Goal: Task Accomplishment & Management: Use online tool/utility

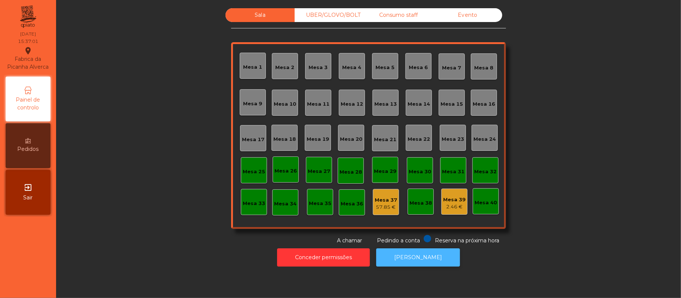
click at [413, 258] on button "[PERSON_NAME]" at bounding box center [418, 258] width 84 height 18
click at [472, 15] on div "Evento" at bounding box center [467, 15] width 69 height 14
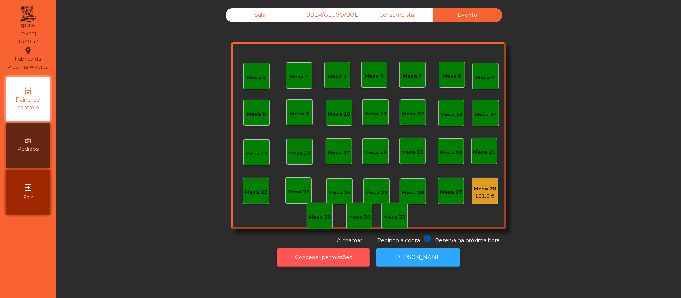
click at [324, 255] on button "Conceder permissões" at bounding box center [323, 258] width 93 height 18
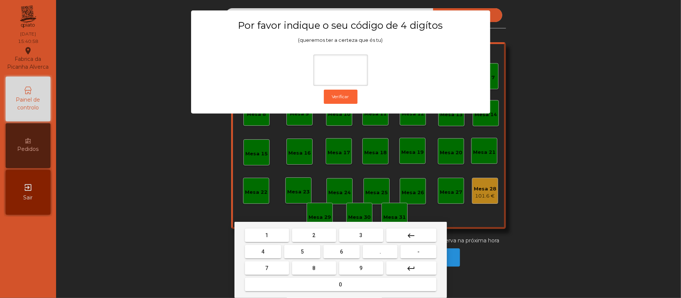
click at [313, 235] on span "2" at bounding box center [313, 235] width 3 height 6
click at [341, 253] on span "6" at bounding box center [341, 252] width 3 height 6
click at [266, 238] on span "1" at bounding box center [266, 235] width 3 height 6
click at [302, 252] on span "5" at bounding box center [301, 252] width 3 height 6
type input "****"
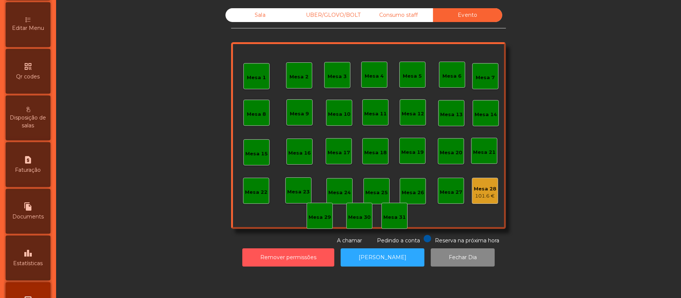
scroll to position [186, 0]
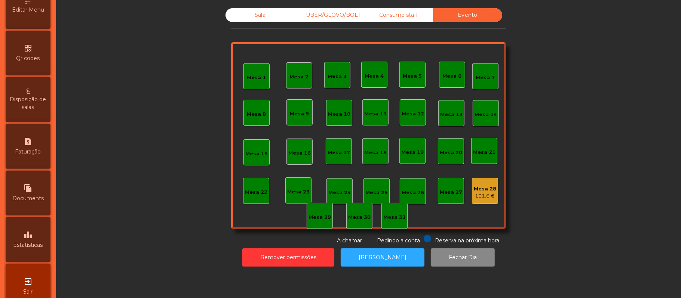
click at [27, 240] on icon "leaderboard" at bounding box center [28, 235] width 9 height 9
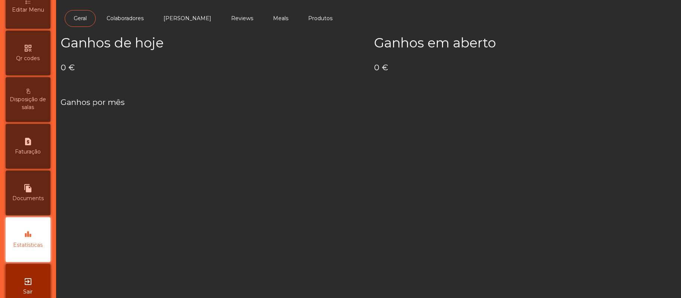
scroll to position [210, 0]
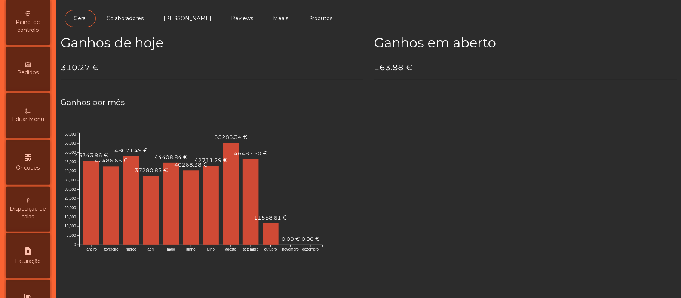
click at [34, 31] on span "Painel de controlo" at bounding box center [27, 26] width 41 height 16
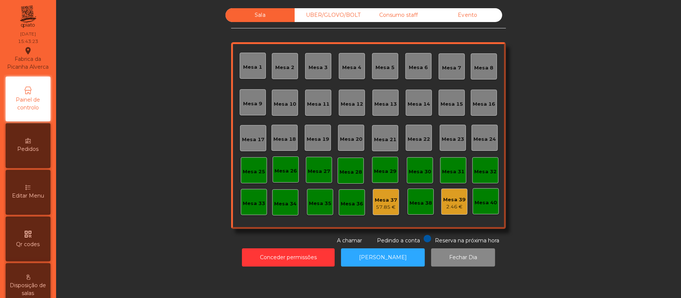
click at [470, 18] on div "Evento" at bounding box center [467, 15] width 69 height 14
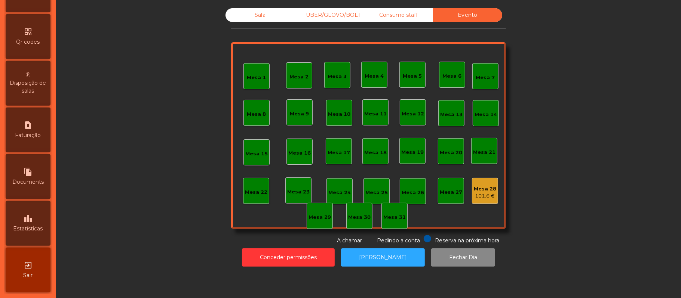
scroll to position [210, 0]
click at [37, 219] on div "leaderboard Estatísticas" at bounding box center [28, 223] width 45 height 45
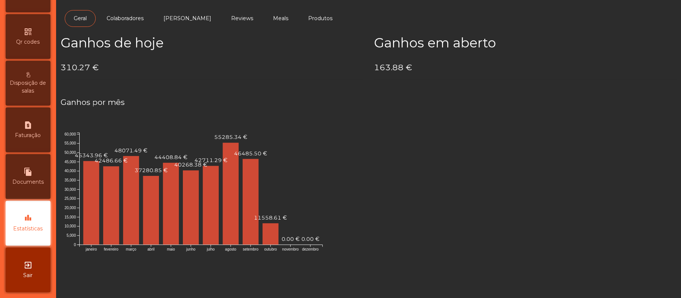
click at [595, 68] on h4 "163.88 €" at bounding box center [525, 67] width 302 height 11
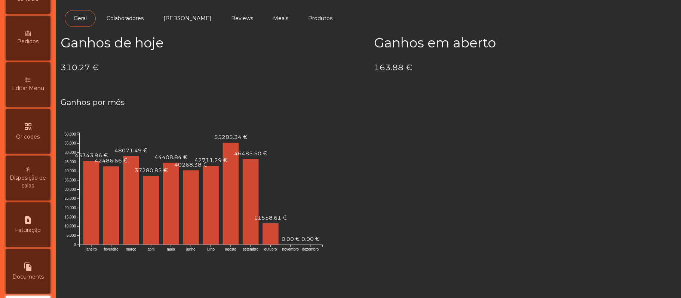
scroll to position [58, 0]
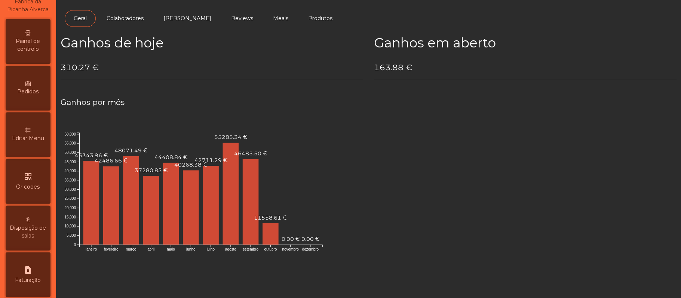
click at [36, 46] on span "Painel de controlo" at bounding box center [27, 45] width 41 height 16
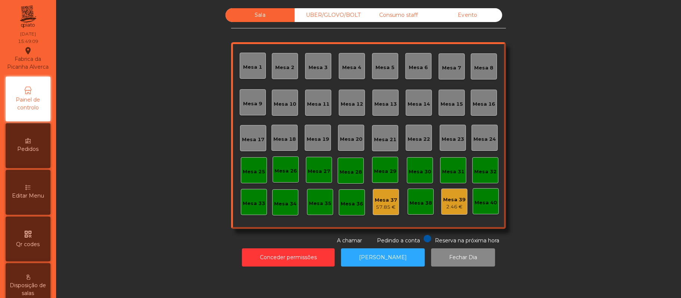
click at [408, 15] on div "Consumo staff" at bounding box center [398, 15] width 69 height 14
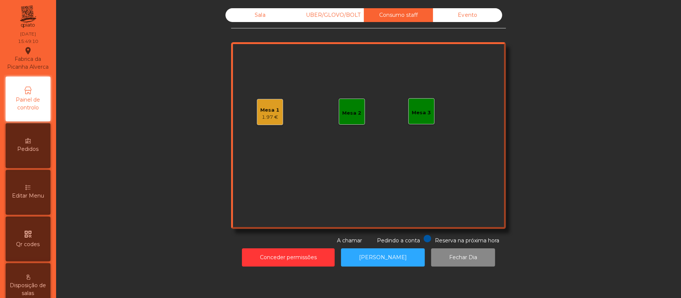
click at [271, 111] on div "Mesa 1" at bounding box center [270, 110] width 19 height 7
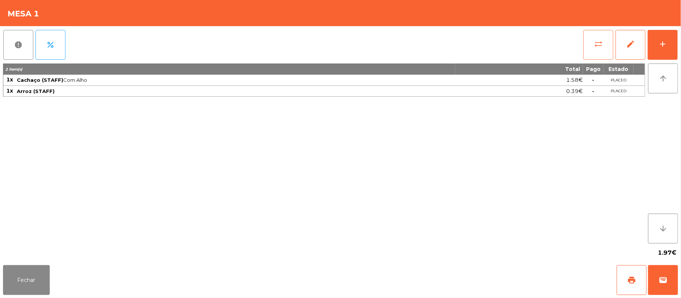
click at [591, 47] on button "sync_alt" at bounding box center [598, 45] width 30 height 30
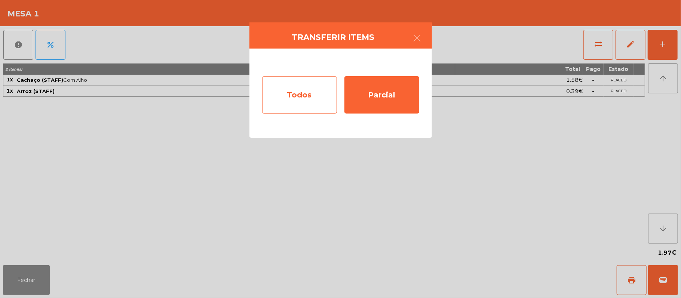
click at [316, 96] on div "Todos" at bounding box center [299, 94] width 75 height 37
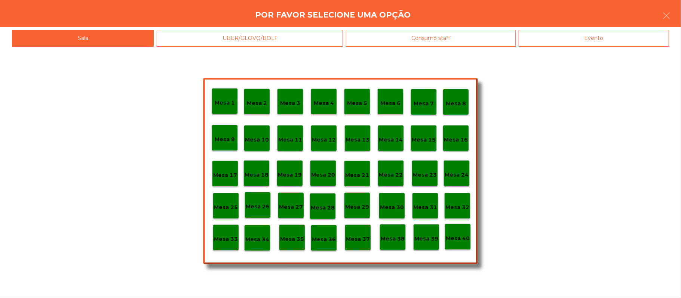
click at [425, 40] on div "Consumo staff" at bounding box center [431, 38] width 170 height 17
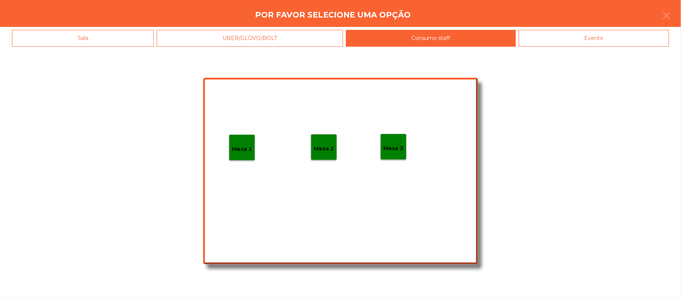
click at [397, 141] on div "Mesa 3" at bounding box center [393, 147] width 20 height 12
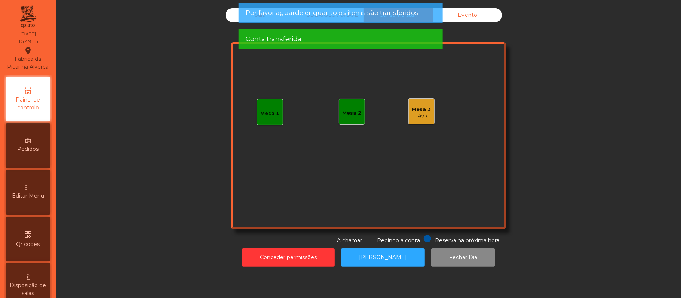
click at [422, 113] on div "1.97 €" at bounding box center [421, 116] width 19 height 7
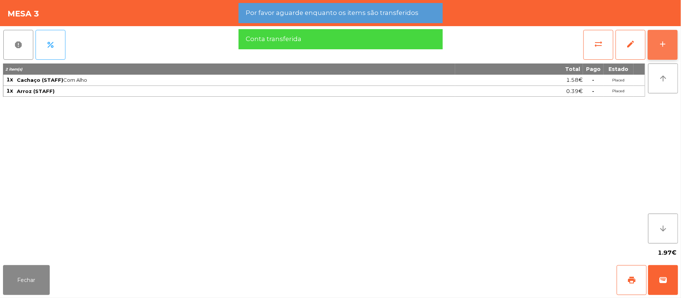
click at [659, 47] on div "add" at bounding box center [662, 44] width 9 height 9
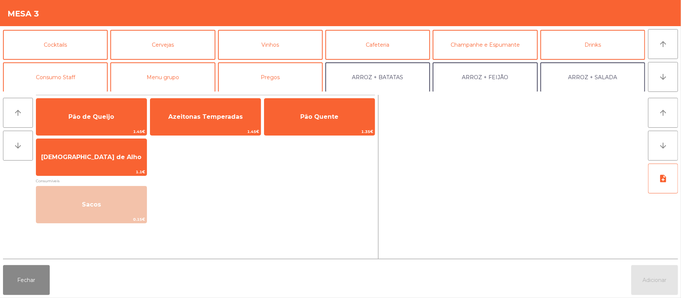
scroll to position [56, 0]
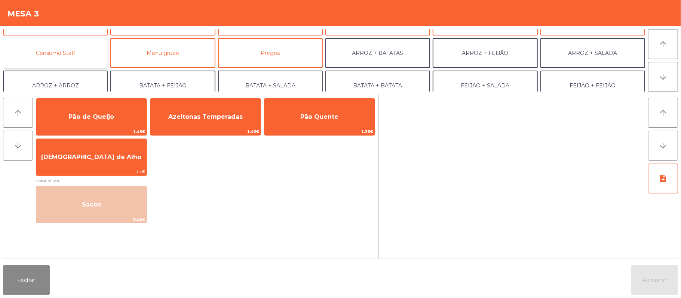
click at [81, 50] on button "Consumo Staff" at bounding box center [55, 53] width 105 height 30
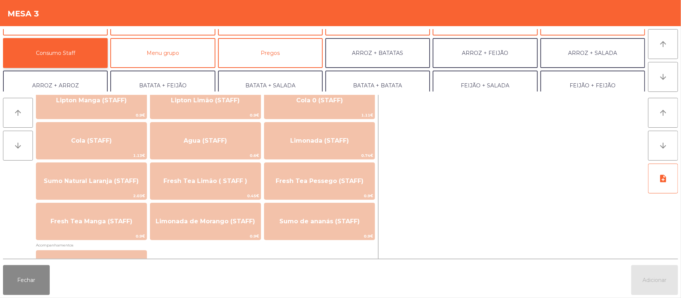
scroll to position [152, 0]
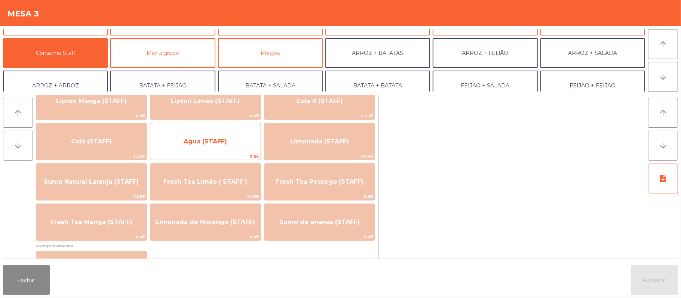
click at [223, 138] on span "Agua (STAFF)" at bounding box center [205, 141] width 43 height 7
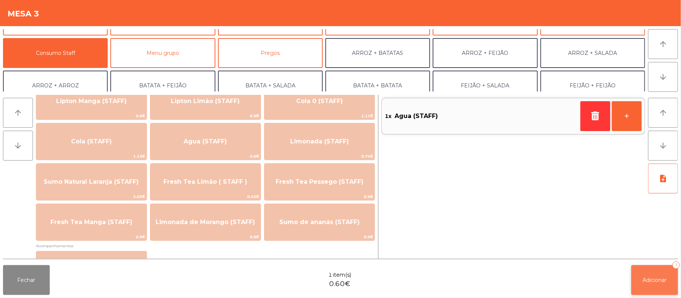
click at [660, 287] on button "Adicionar 1" at bounding box center [654, 280] width 47 height 30
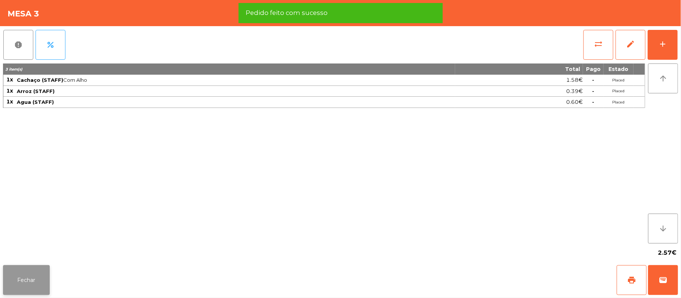
click at [23, 277] on button "Fechar" at bounding box center [26, 280] width 47 height 30
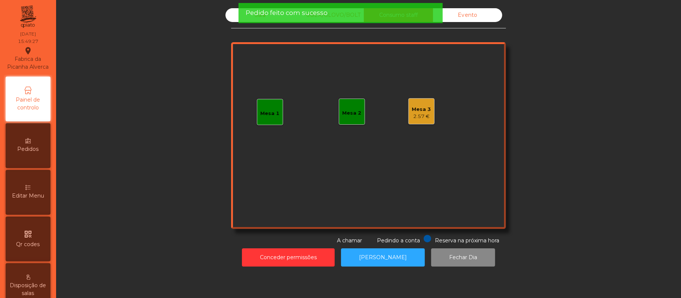
click at [425, 117] on div "2.57 €" at bounding box center [421, 116] width 19 height 7
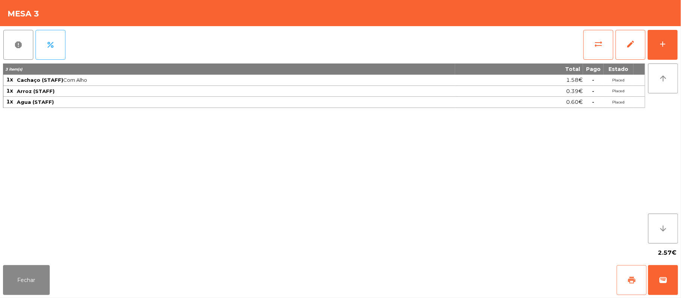
click at [632, 277] on span "print" at bounding box center [631, 280] width 9 height 9
click at [623, 277] on button "print" at bounding box center [631, 280] width 30 height 30
click at [588, 44] on button "sync_alt" at bounding box center [598, 45] width 30 height 30
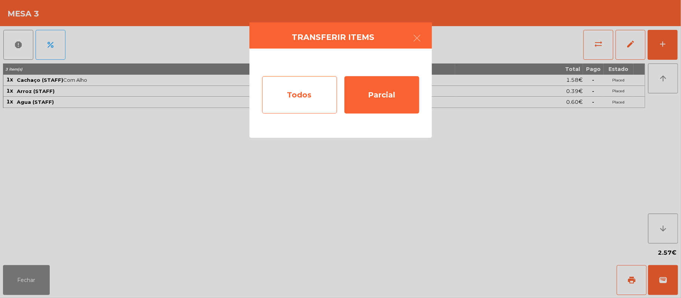
click at [302, 87] on div "Todos" at bounding box center [299, 94] width 75 height 37
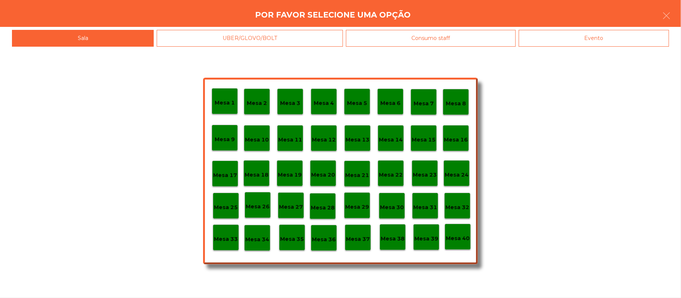
click at [224, 235] on p "Mesa 33" at bounding box center [226, 239] width 24 height 9
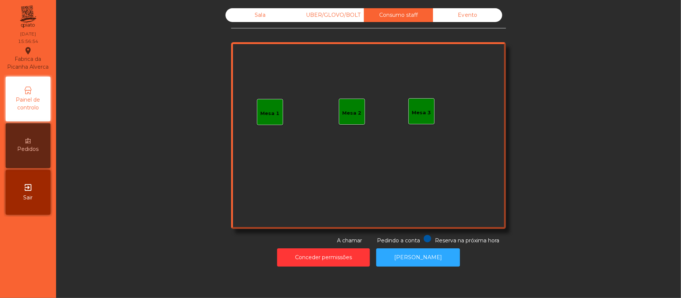
click at [271, 114] on div "Mesa 1" at bounding box center [270, 113] width 19 height 7
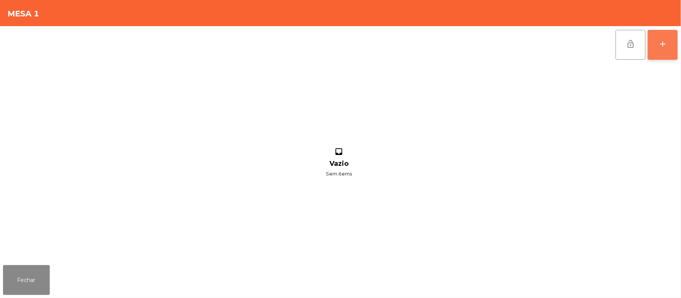
click at [663, 49] on button "add" at bounding box center [662, 45] width 30 height 30
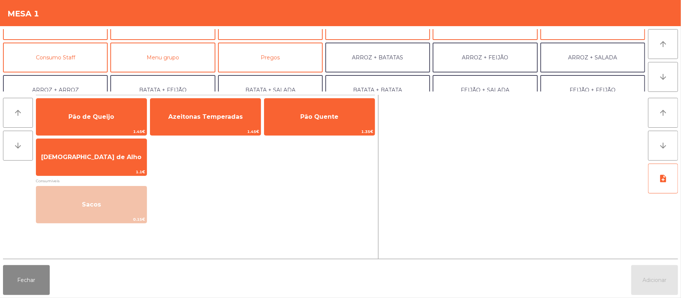
scroll to position [52, 0]
click at [77, 48] on button "Consumo Staff" at bounding box center [55, 57] width 105 height 30
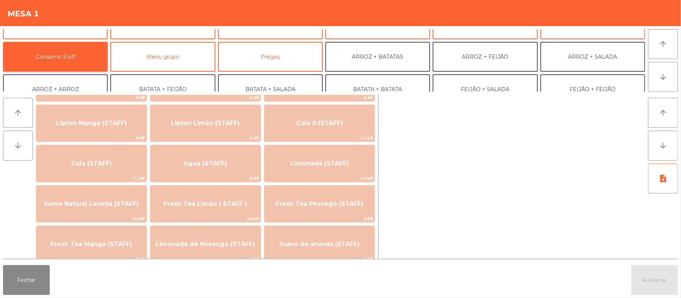
scroll to position [133, 0]
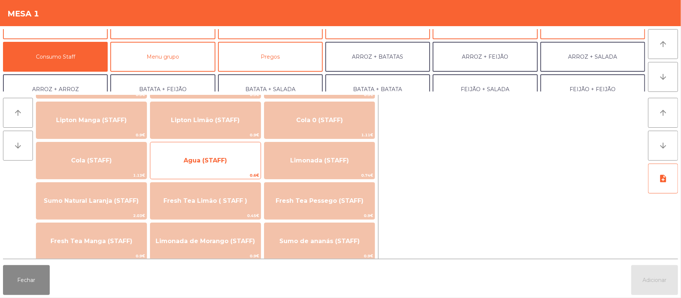
click at [238, 166] on span "Agua (STAFF)" at bounding box center [205, 161] width 110 height 20
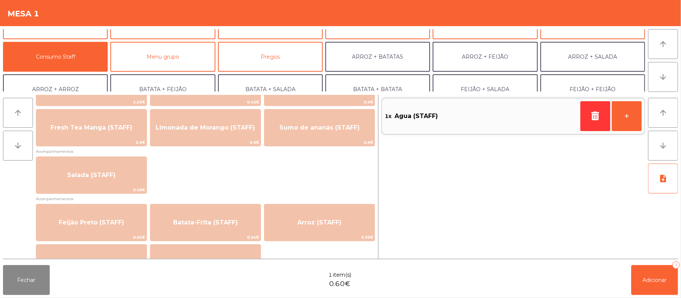
scroll to position [247, 0]
click at [645, 283] on span "Adicionar" at bounding box center [654, 280] width 24 height 7
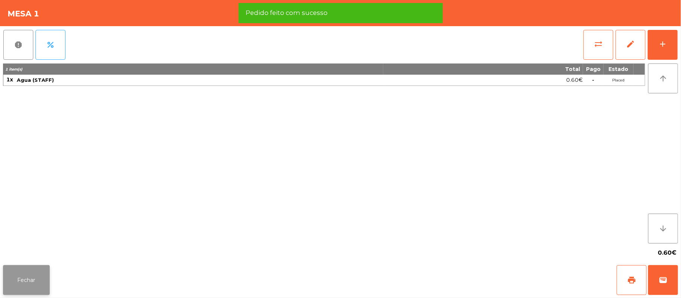
click at [31, 277] on button "Fechar" at bounding box center [26, 280] width 47 height 30
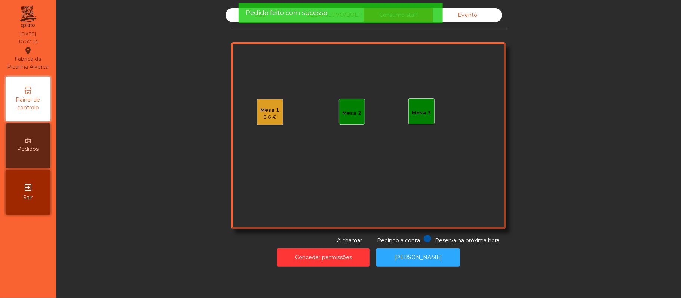
click at [241, 21] on div "Pedido feito com sucesso" at bounding box center [340, 13] width 204 height 20
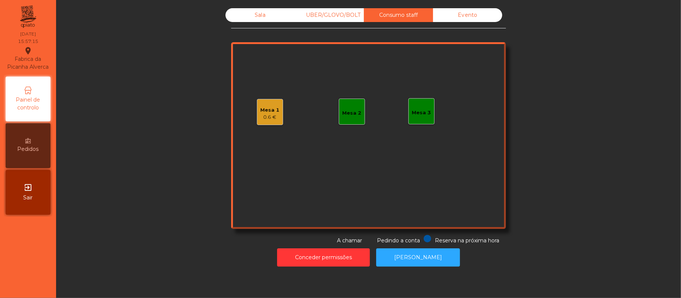
click at [262, 18] on div "Sala" at bounding box center [259, 15] width 69 height 14
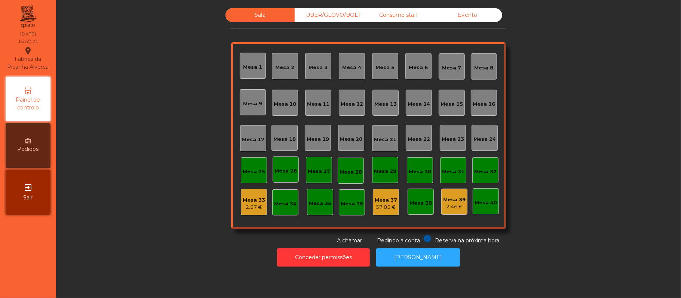
click at [443, 213] on div "Mesa 39 2.46 €" at bounding box center [454, 202] width 26 height 26
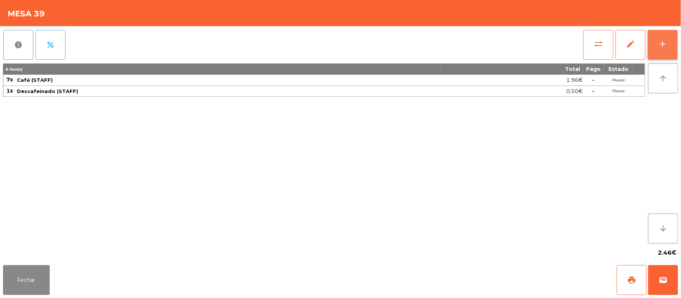
click at [673, 45] on button "add" at bounding box center [662, 45] width 30 height 30
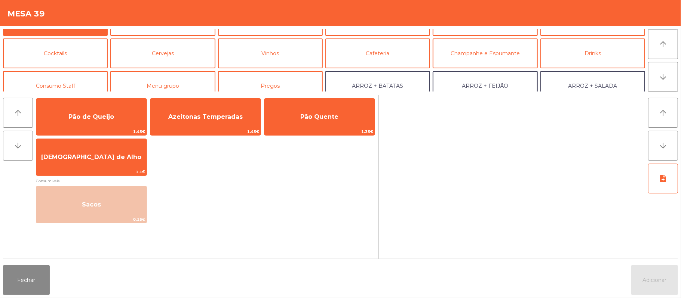
scroll to position [26, 0]
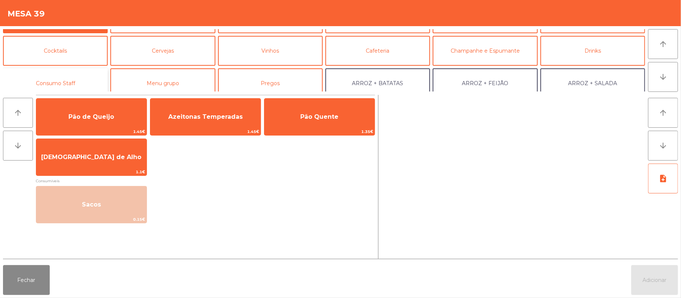
click at [78, 84] on button "Consumo Staff" at bounding box center [55, 83] width 105 height 30
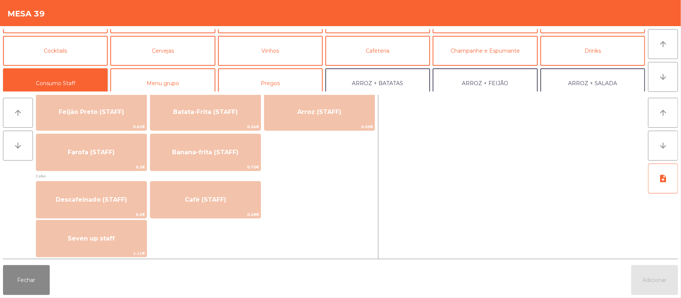
scroll to position [374, 0]
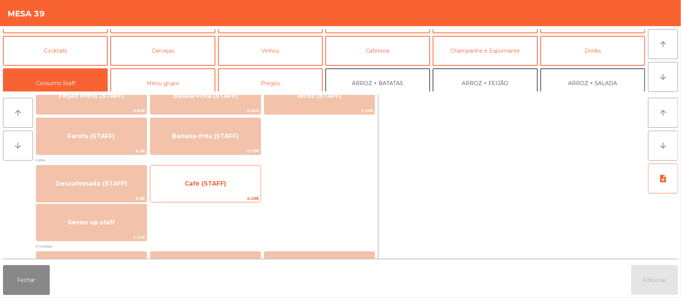
click at [237, 193] on span "Café (STAFF)" at bounding box center [205, 184] width 110 height 20
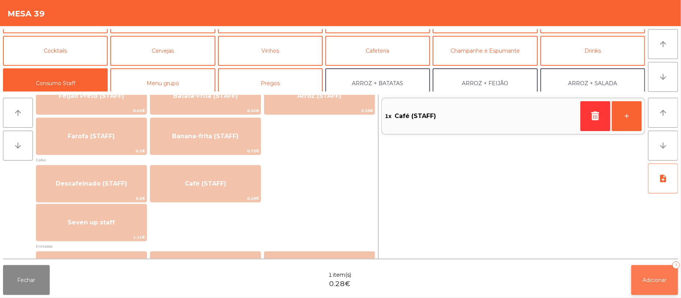
click at [648, 281] on span "Adicionar" at bounding box center [654, 280] width 24 height 7
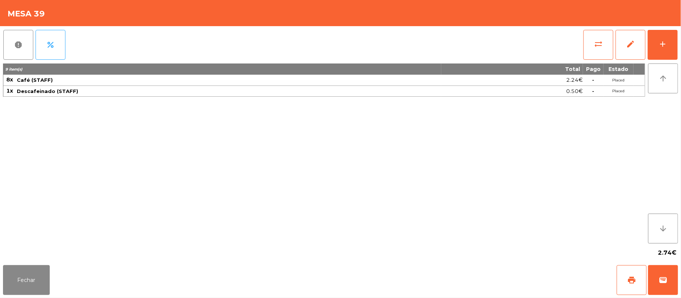
click at [679, 30] on div "report percent sync_alt edit add 9 item(s) Total Pago Estado 8x Café (STAFF) 2.…" at bounding box center [340, 144] width 681 height 236
click at [662, 42] on div "add" at bounding box center [662, 44] width 9 height 9
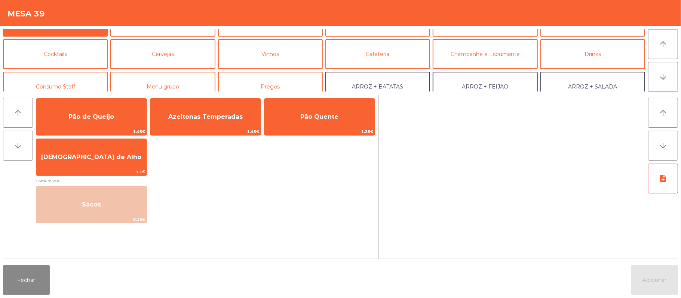
scroll to position [25, 0]
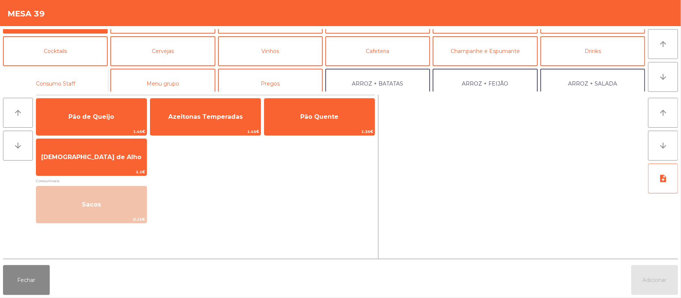
click at [92, 87] on button "Consumo Staff" at bounding box center [55, 84] width 105 height 30
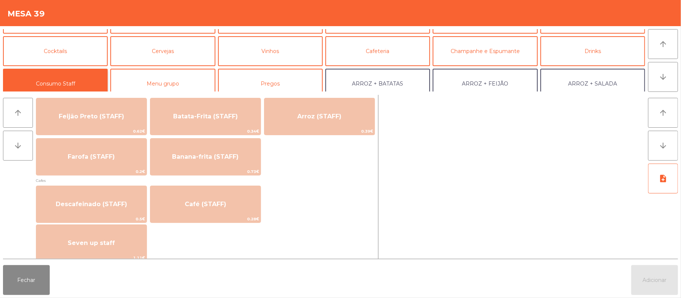
scroll to position [354, 0]
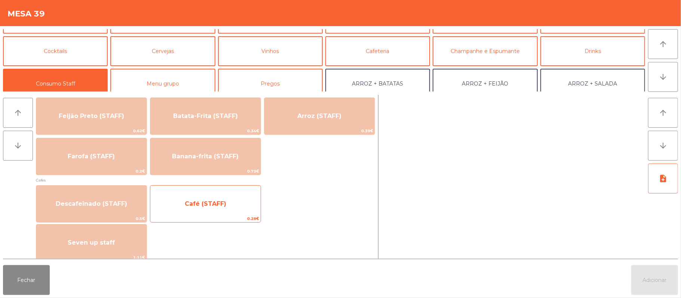
click at [246, 207] on span "Café (STAFF)" at bounding box center [205, 204] width 110 height 20
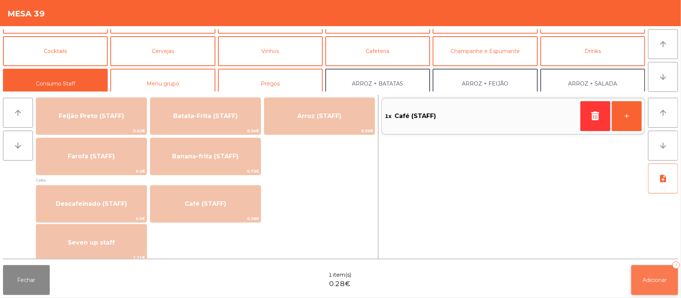
click at [654, 275] on button "Adicionar 1" at bounding box center [654, 280] width 47 height 30
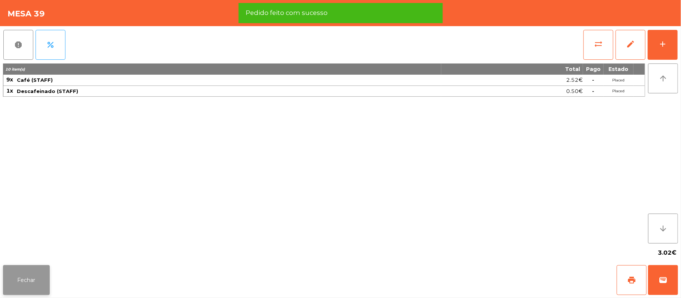
click at [16, 287] on button "Fechar" at bounding box center [26, 280] width 47 height 30
